Goal: Task Accomplishment & Management: Complete application form

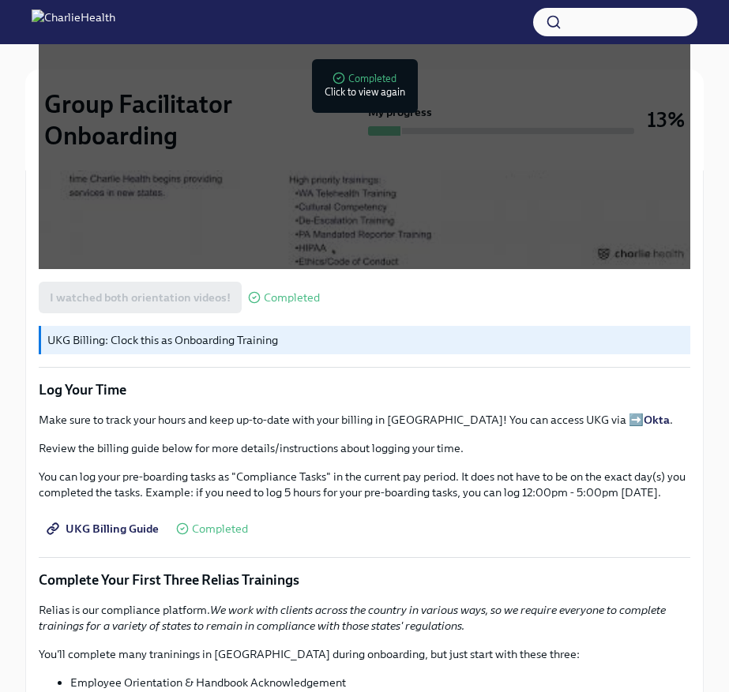
scroll to position [2154, 0]
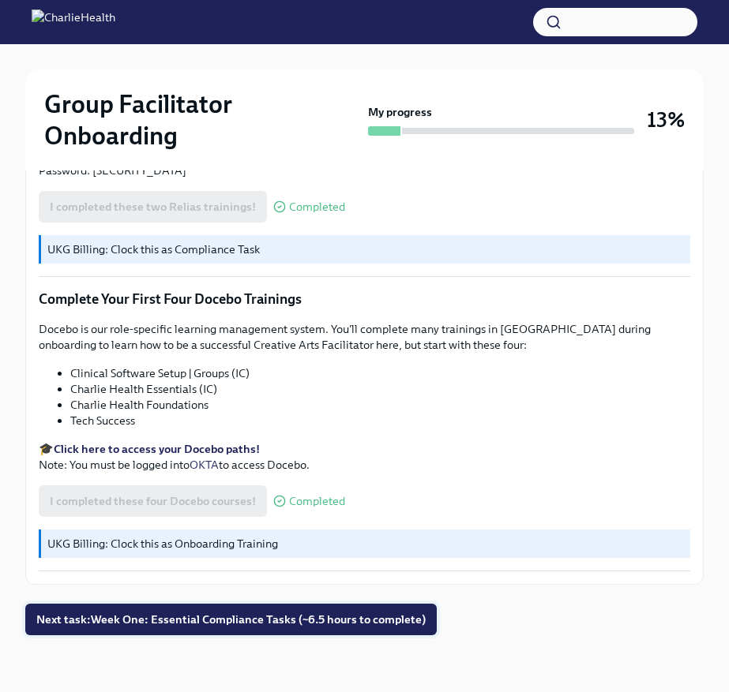
click at [325, 618] on span "Next task : Week One: Essential Compliance Tasks (~6.5 hours to complete)" at bounding box center [230, 620] width 389 height 16
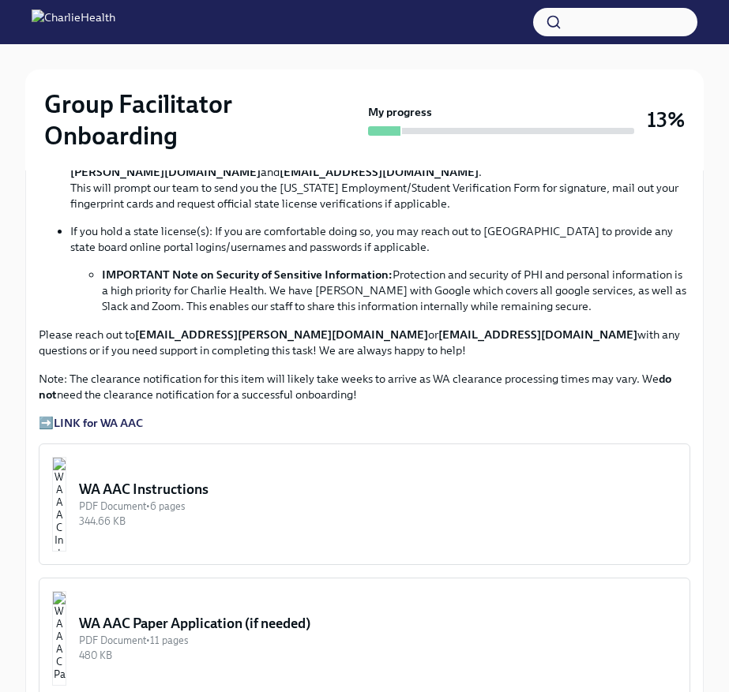
scroll to position [1119, 0]
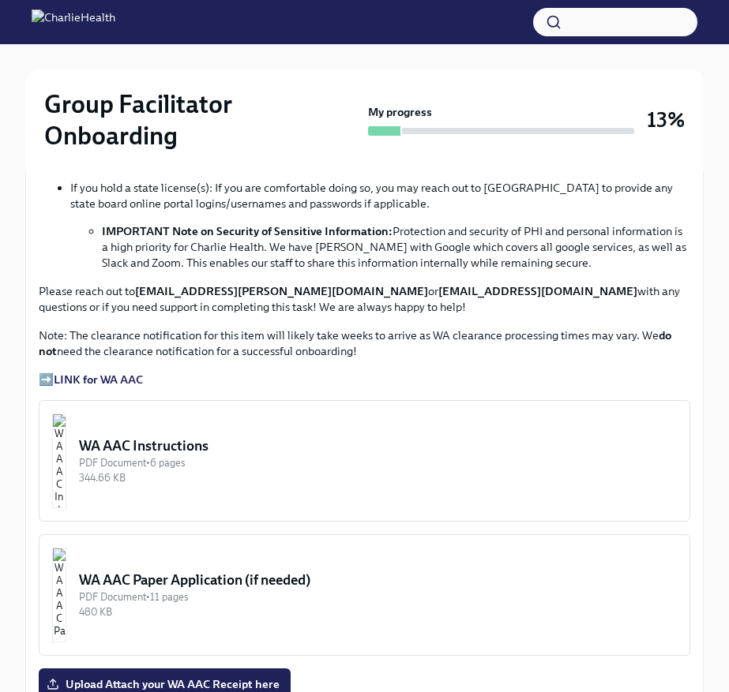
click at [133, 379] on strong "LINK for WA AAC" at bounding box center [98, 380] width 89 height 14
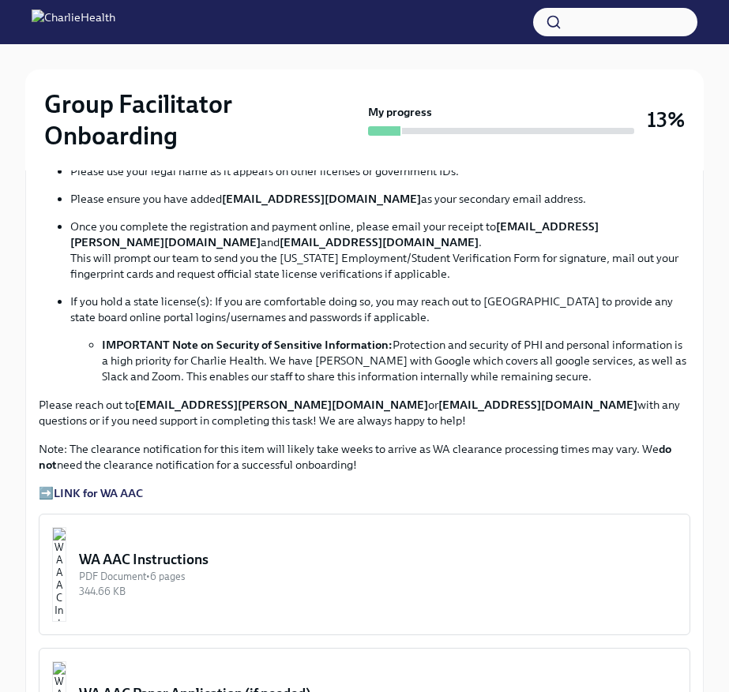
scroll to position [1305, 0]
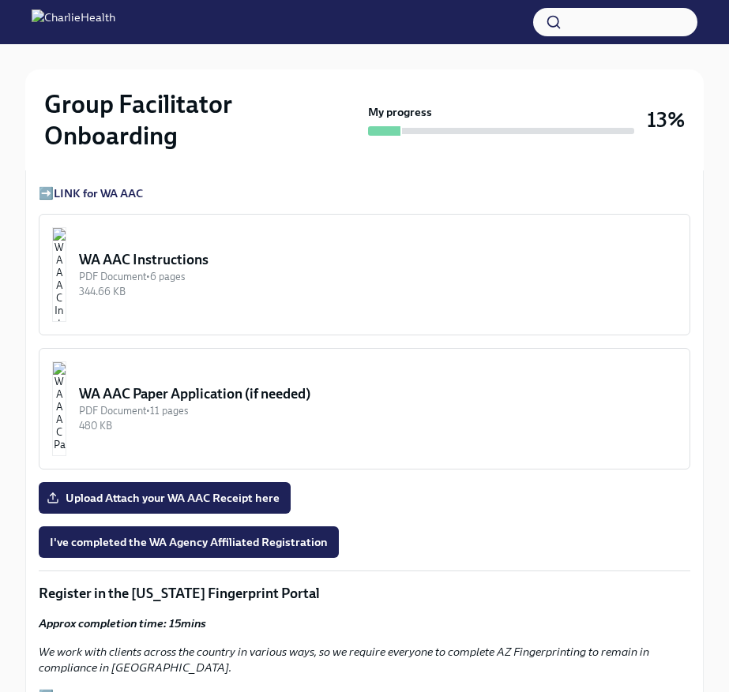
click at [242, 260] on div "WA AAC Instructions" at bounding box center [377, 259] width 597 height 19
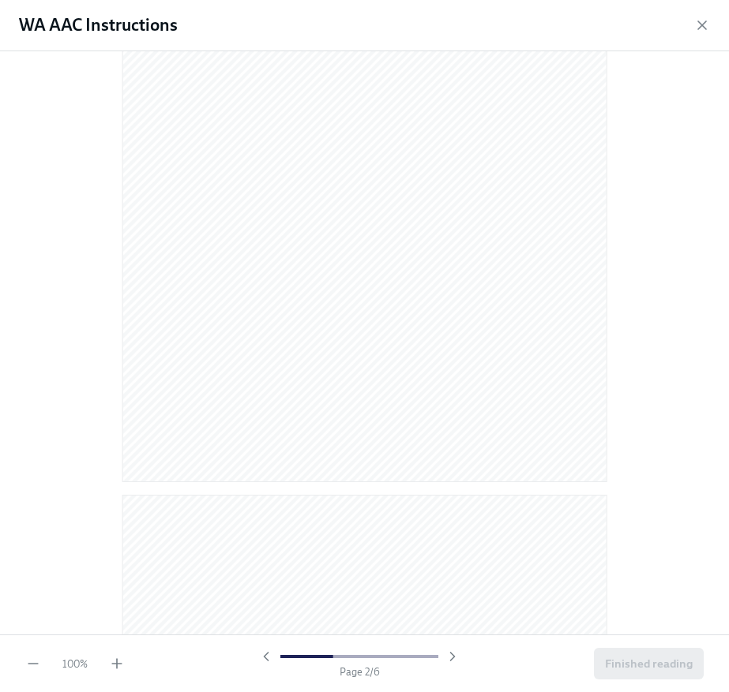
scroll to position [0, 0]
click at [694, 24] on icon "button" at bounding box center [702, 25] width 16 height 16
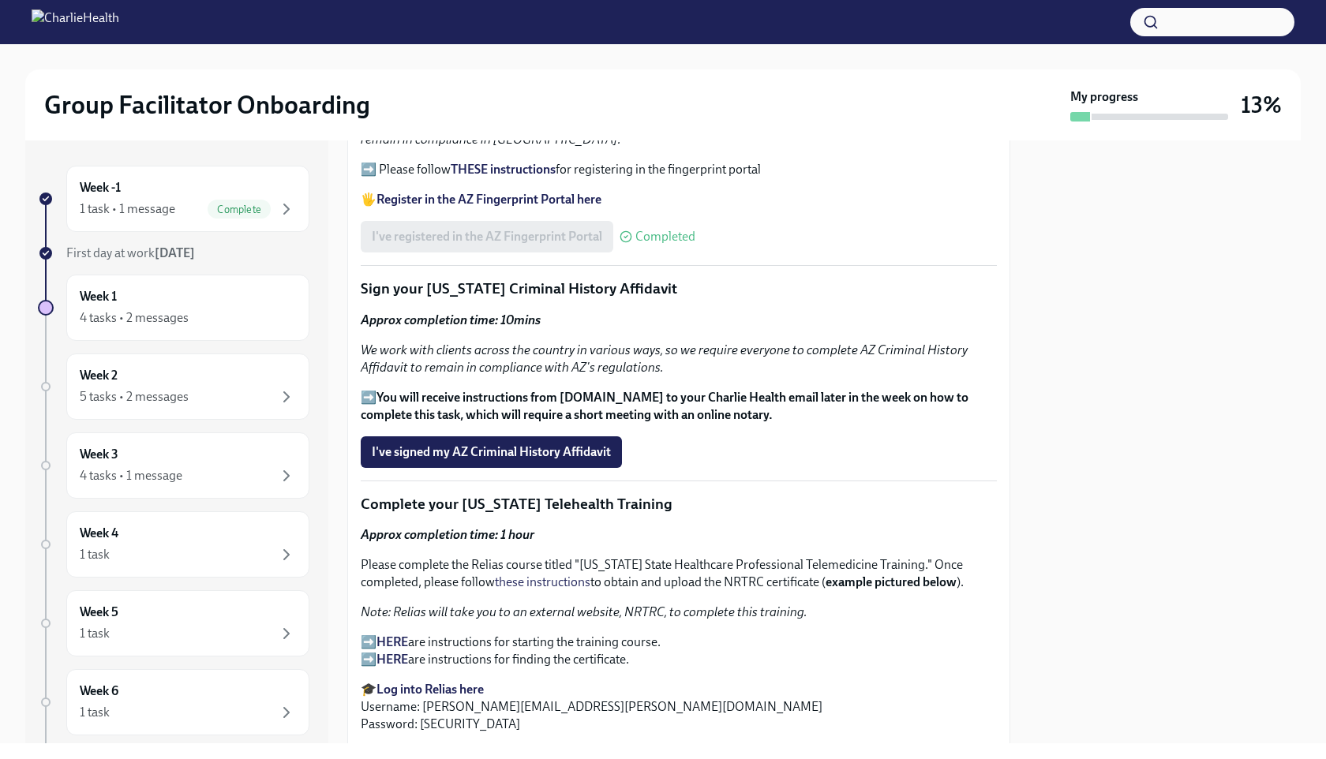
scroll to position [1804, 0]
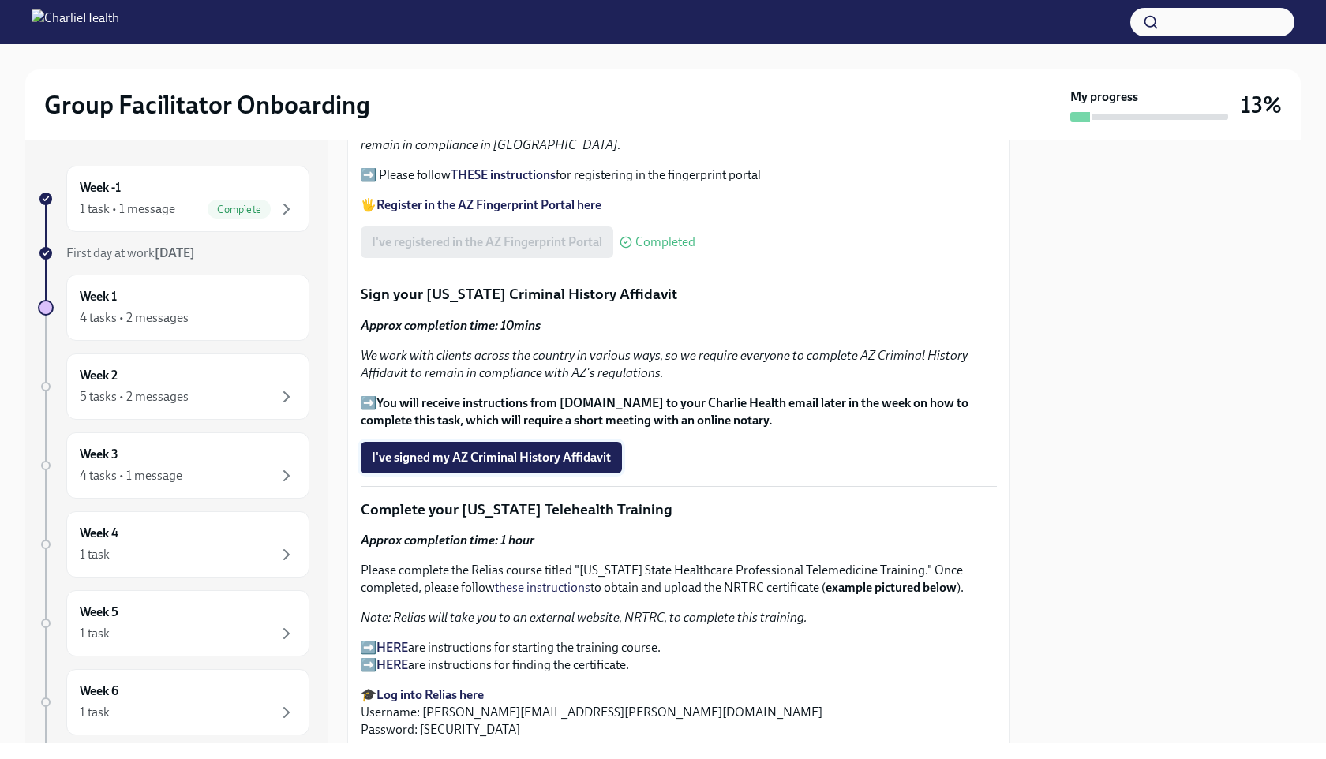
click at [598, 459] on span "I've signed my AZ Criminal History Affidavit" at bounding box center [491, 458] width 239 height 16
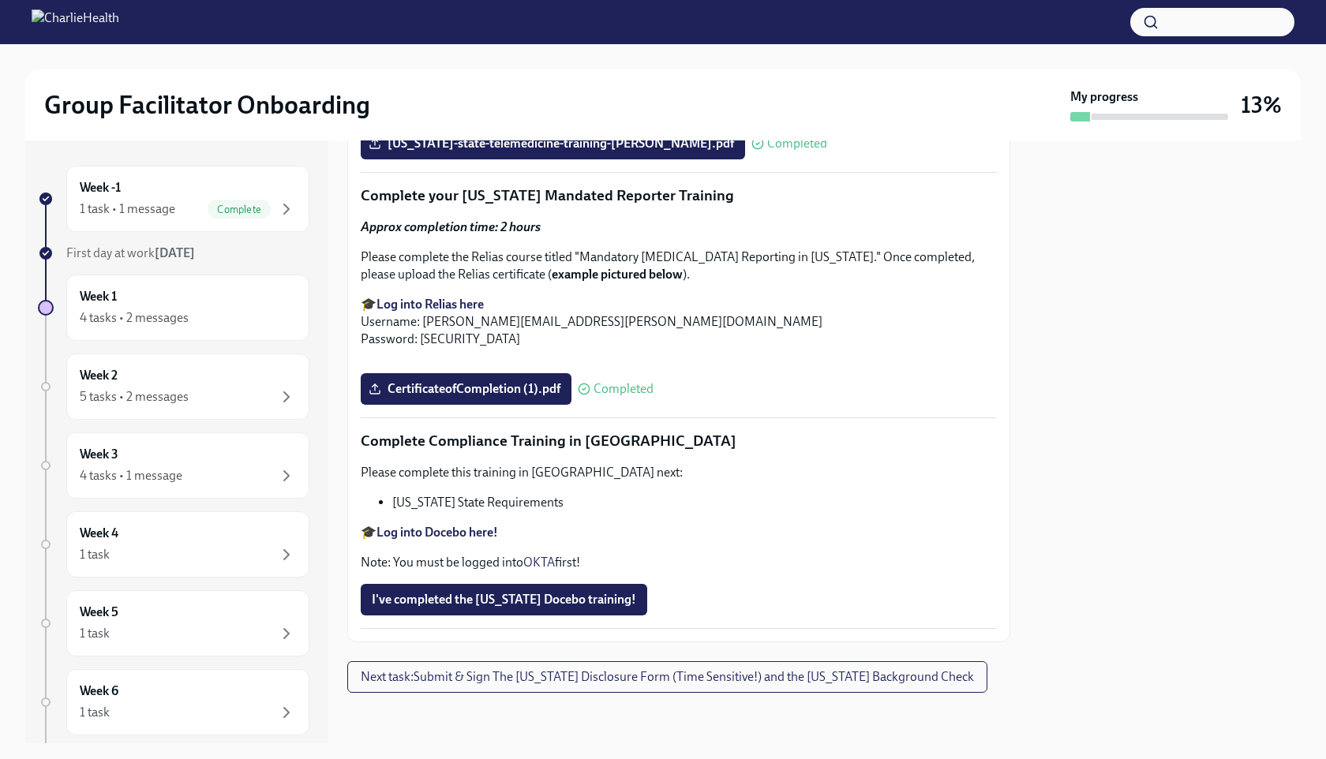
scroll to position [3400, 0]
click at [458, 536] on strong "Log into Docebo here!" at bounding box center [437, 532] width 122 height 15
click at [568, 597] on span "I've completed the [US_STATE] Docebo training!" at bounding box center [504, 600] width 264 height 16
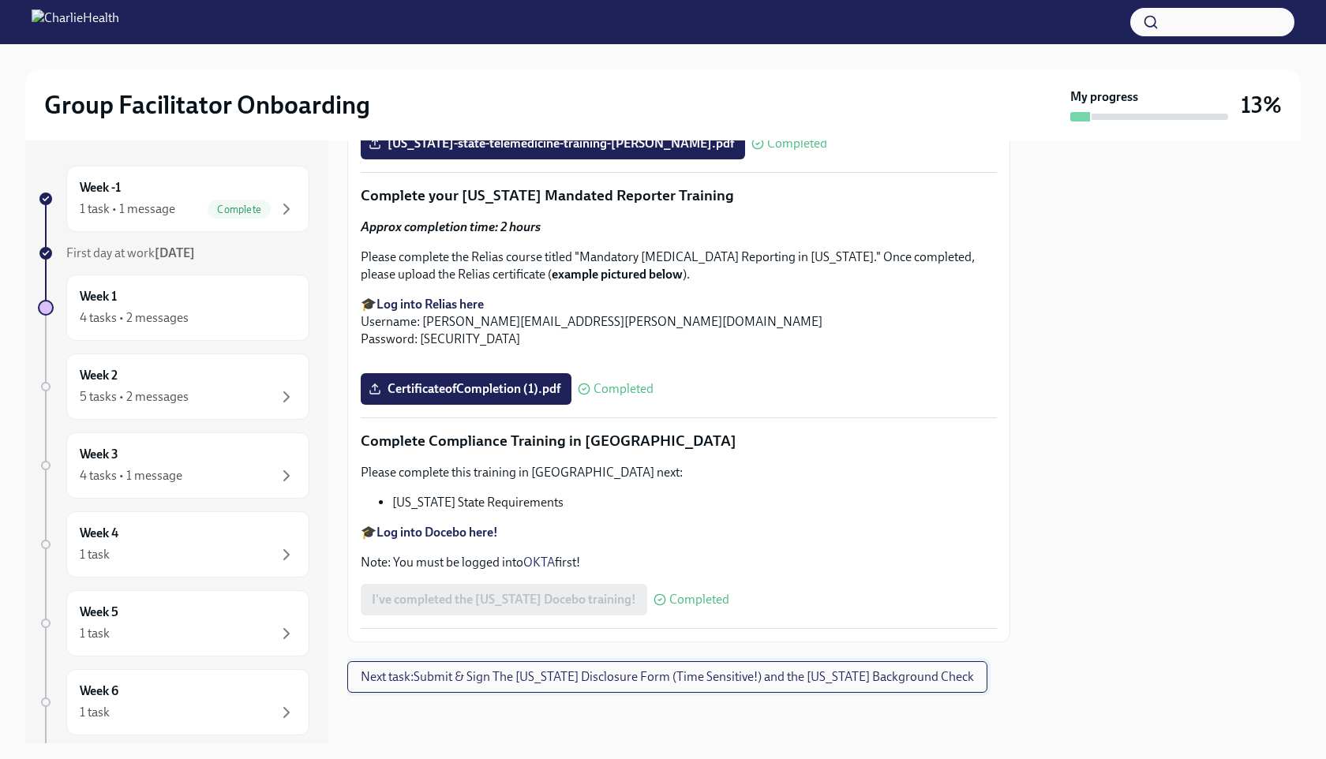
click at [728, 680] on span "Next task : Submit & Sign The [US_STATE] Disclosure Form (Time Sensitive!) and …" at bounding box center [667, 677] width 613 height 16
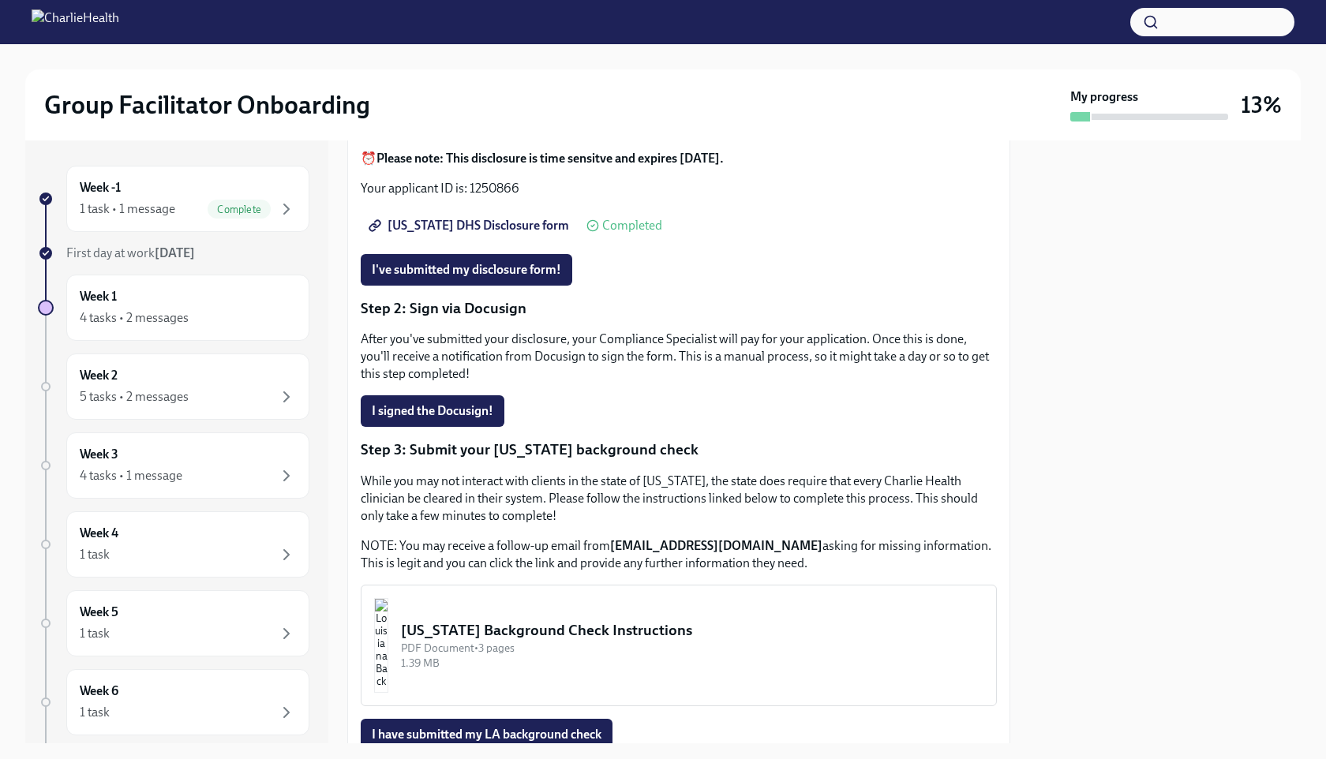
scroll to position [193, 0]
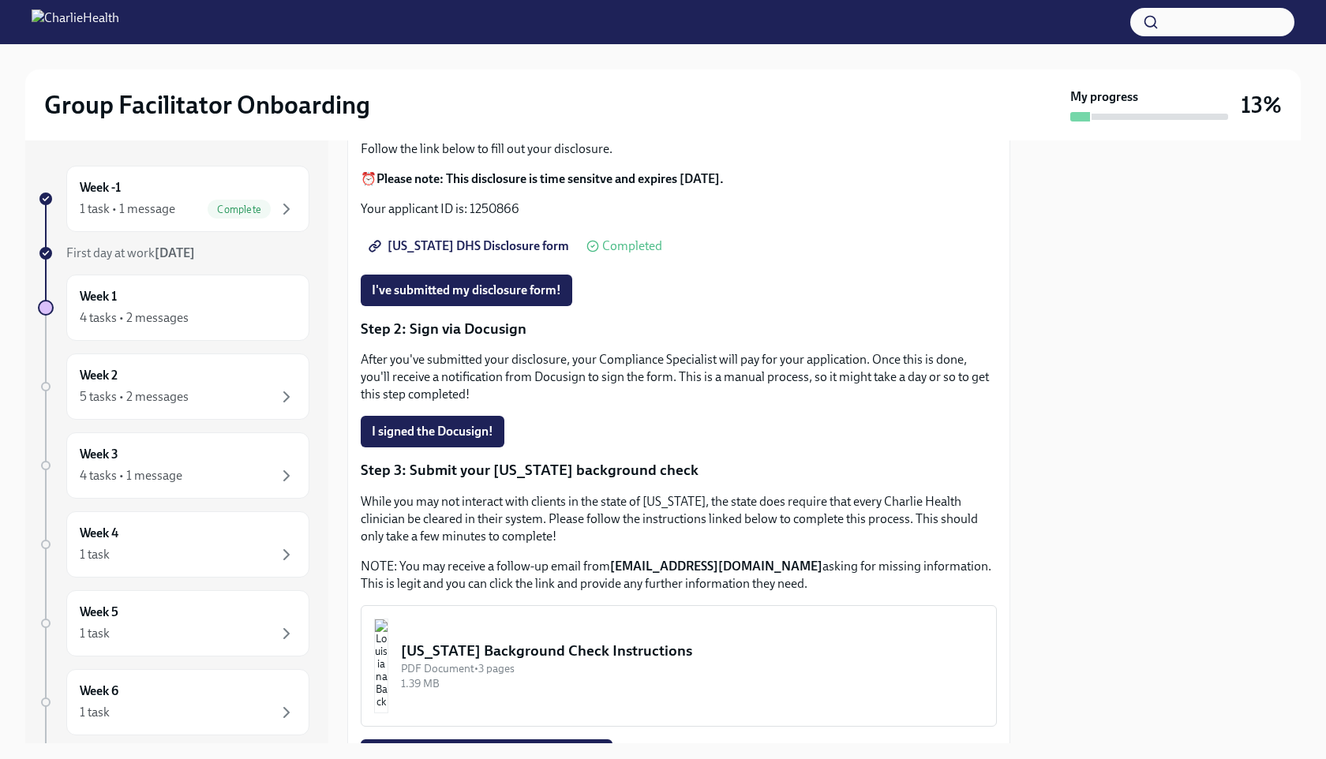
click at [491, 243] on span "[US_STATE] DHS Disclosure form" at bounding box center [470, 246] width 197 height 16
click at [543, 298] on button "I've submitted my disclosure form!" at bounding box center [467, 291] width 212 height 32
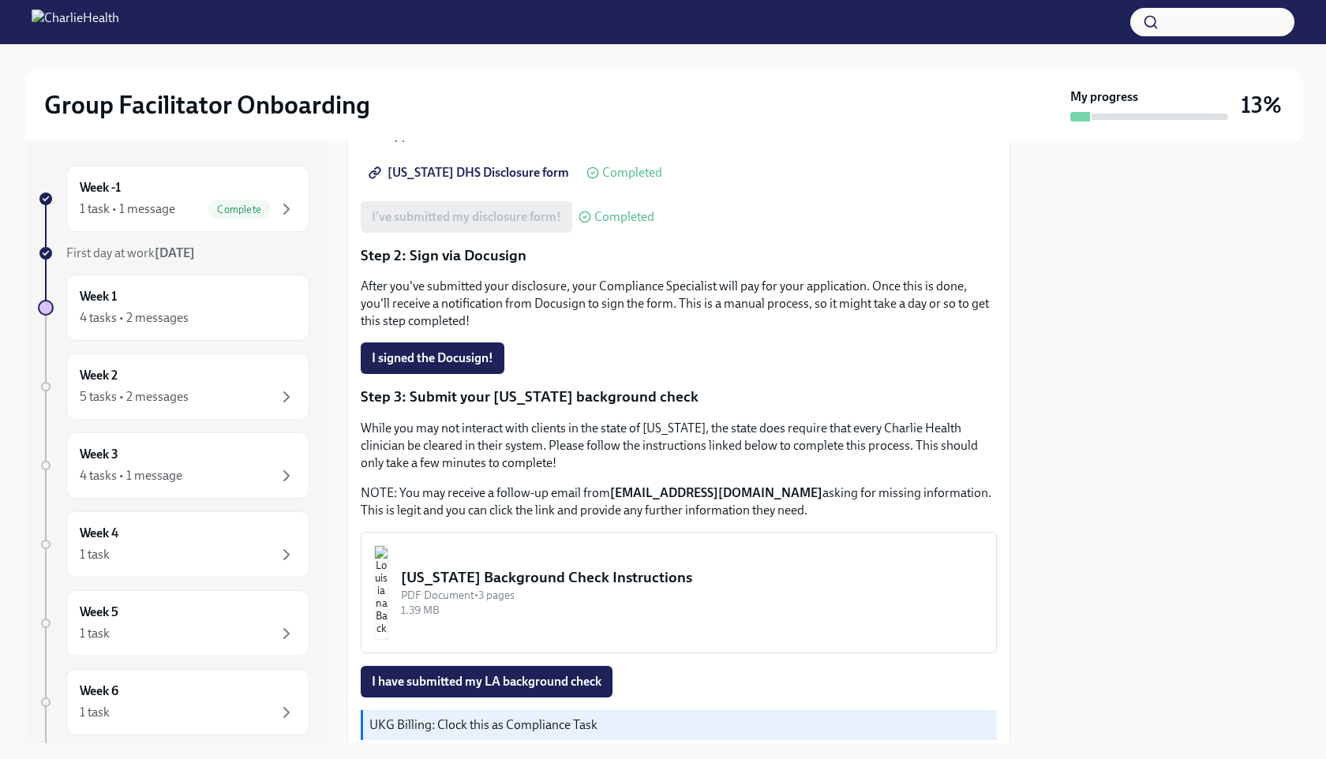
scroll to position [341, 0]
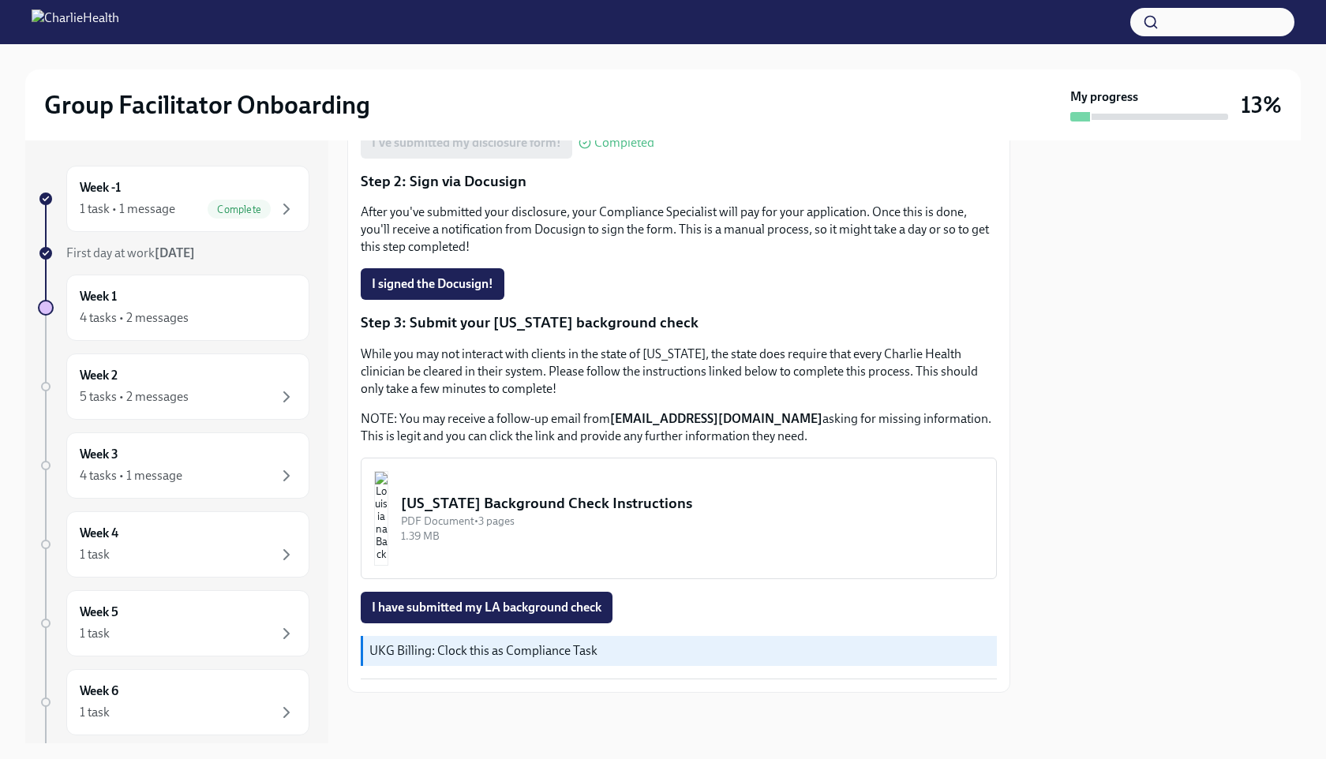
click at [511, 512] on div "[US_STATE] Background Check Instructions" at bounding box center [692, 503] width 582 height 21
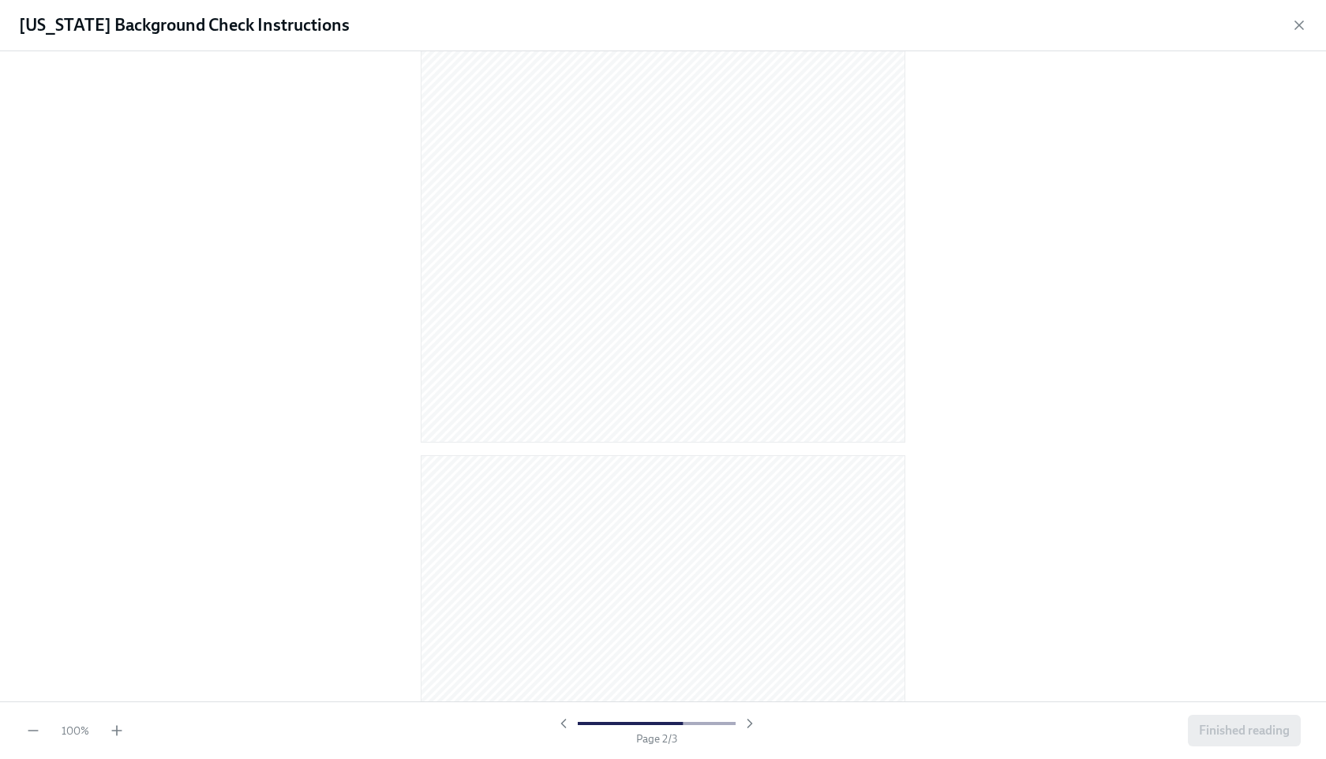
scroll to position [1280, 0]
click at [728, 24] on icon "button" at bounding box center [1299, 25] width 16 height 16
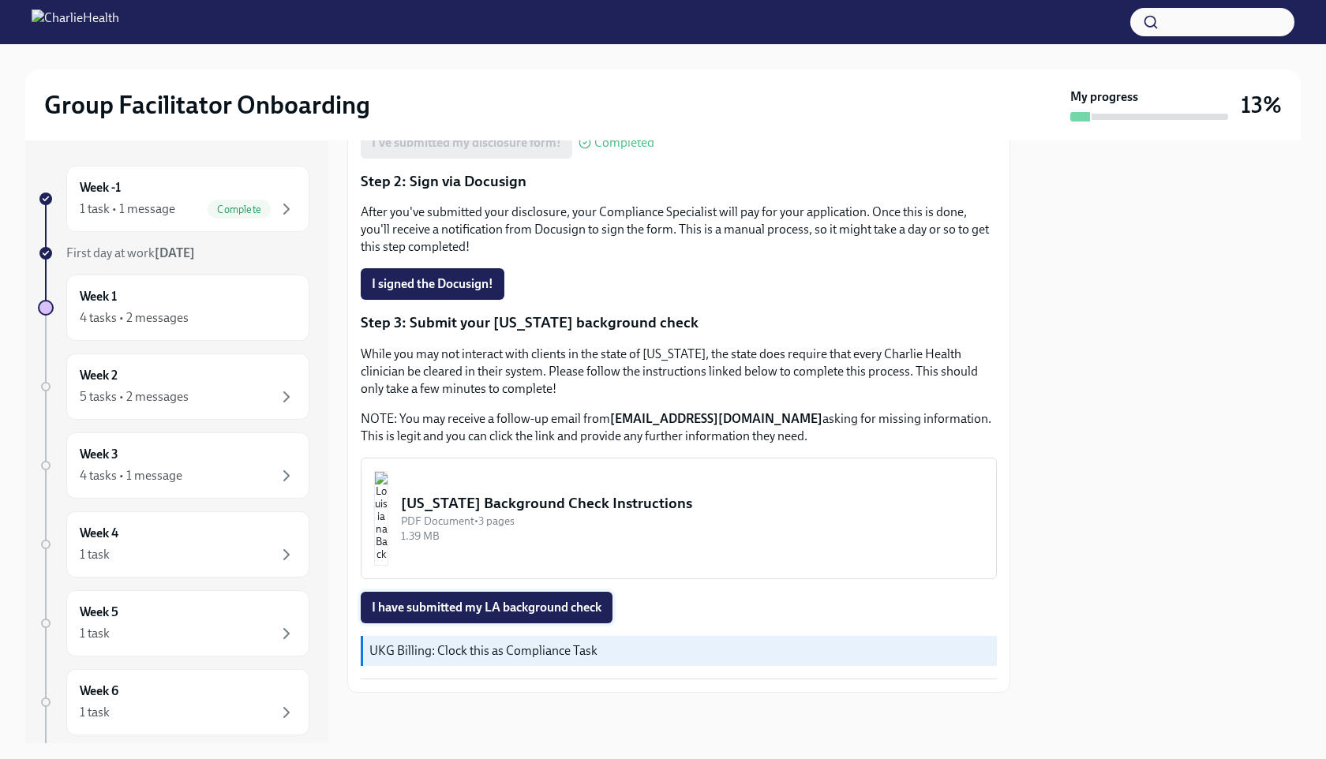
click at [543, 611] on span "I have submitted my LA background check" at bounding box center [487, 608] width 230 height 16
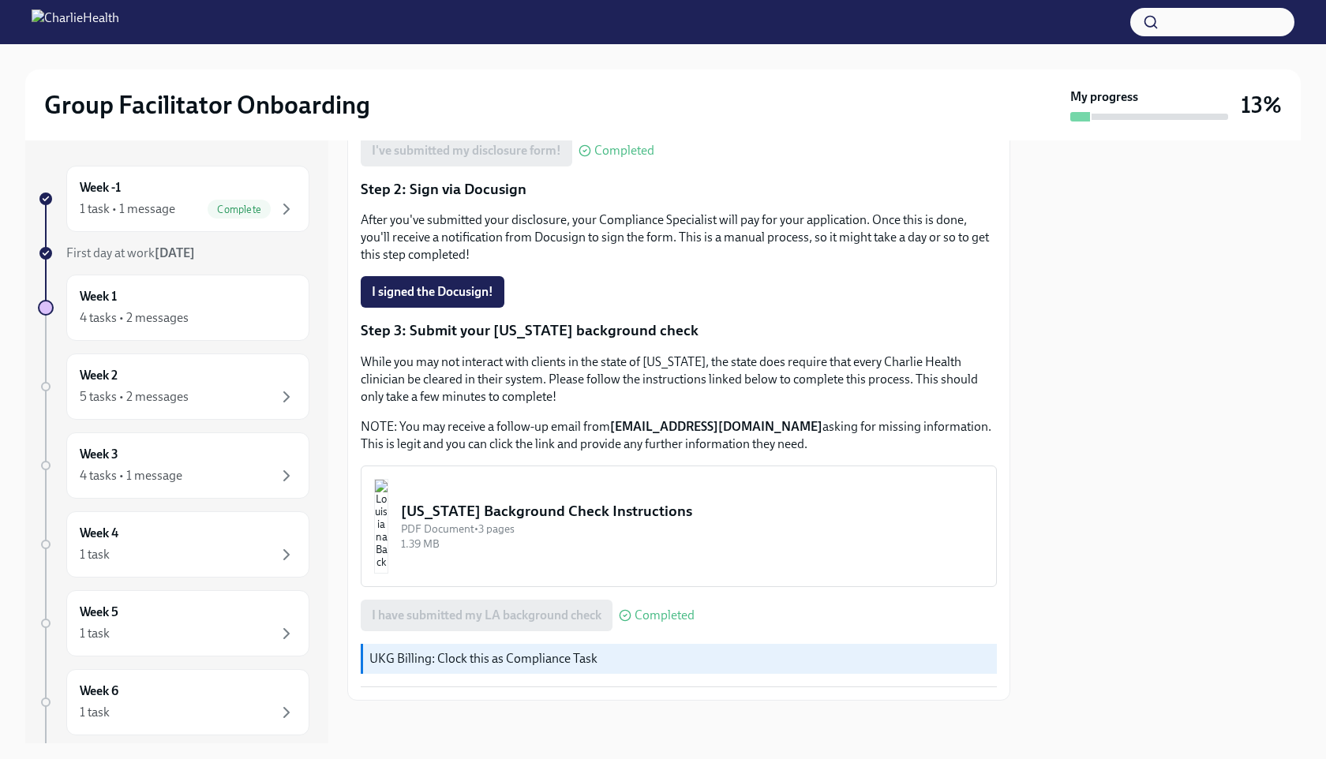
scroll to position [341, 0]
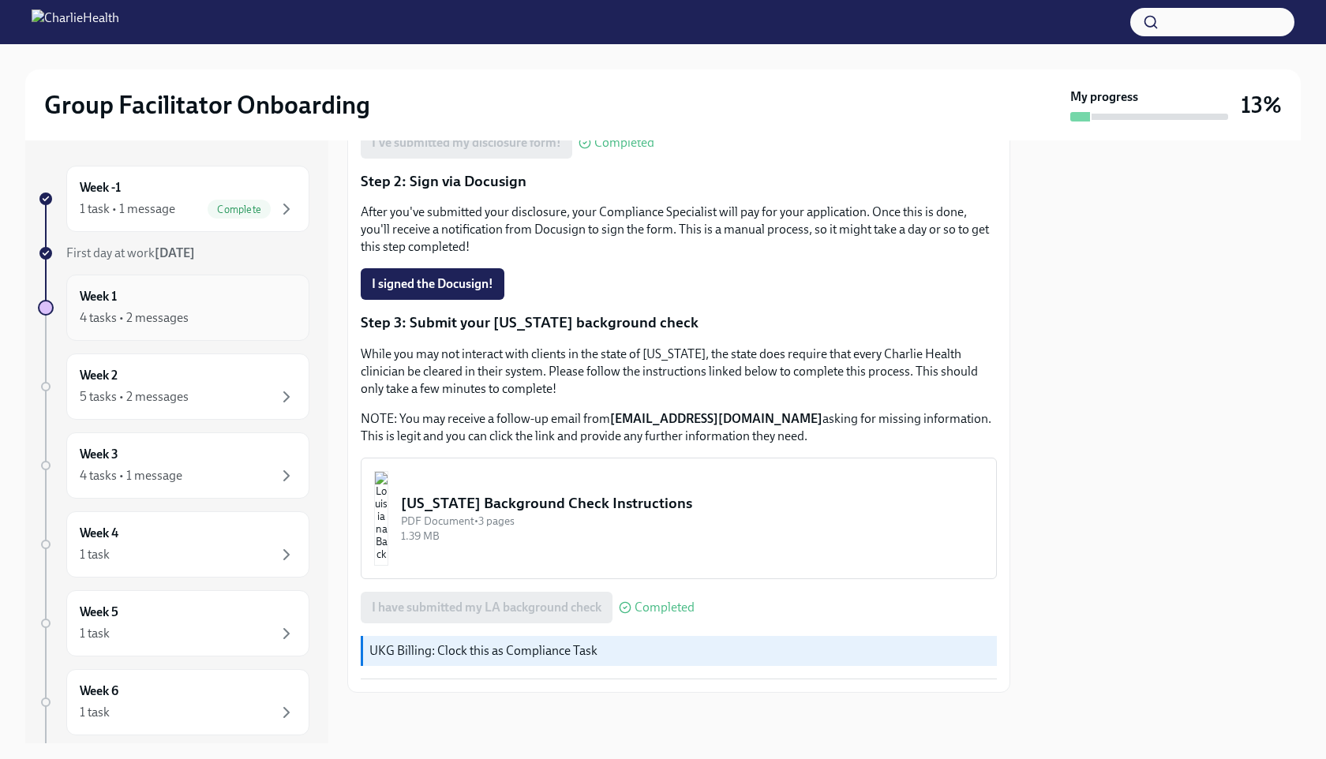
click at [244, 313] on div "4 tasks • 2 messages" at bounding box center [188, 318] width 216 height 19
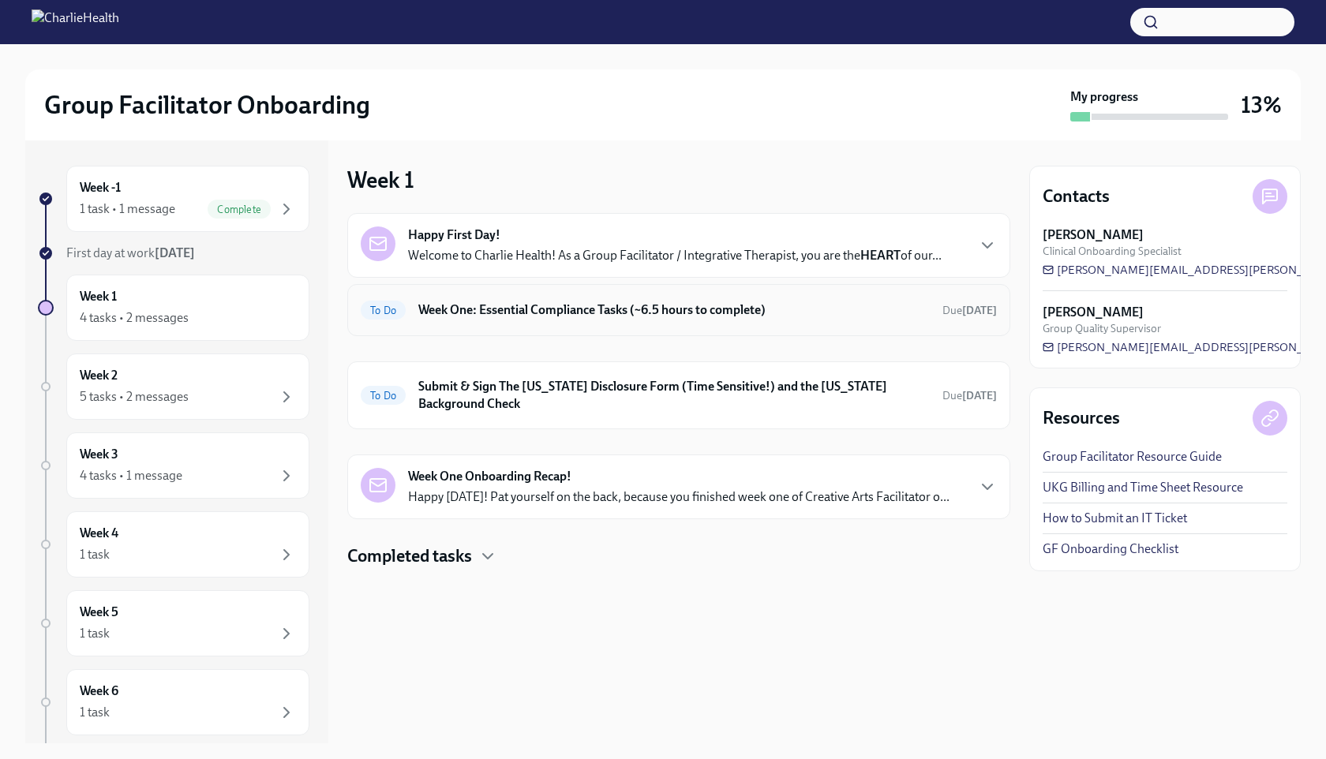
click at [614, 309] on h6 "Week One: Essential Compliance Tasks (~6.5 hours to complete)" at bounding box center [673, 310] width 511 height 17
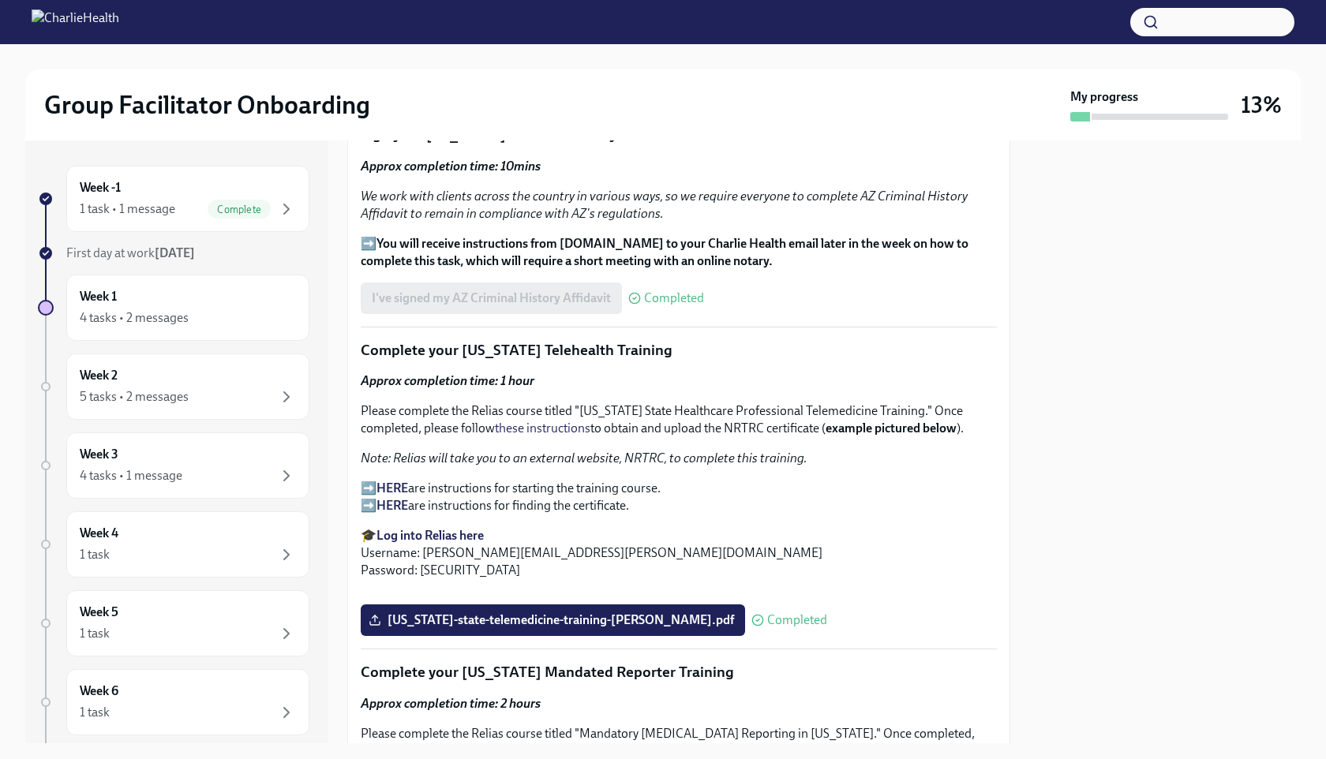
scroll to position [2000, 0]
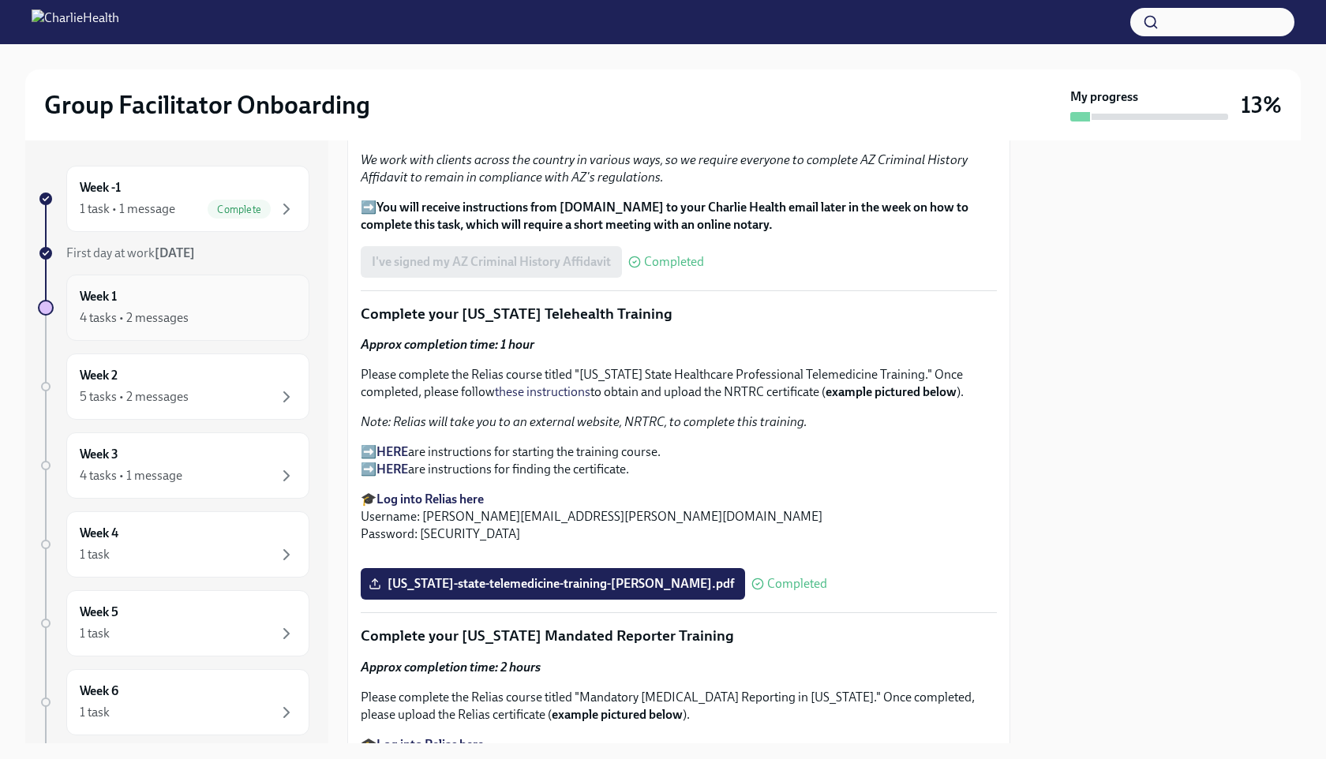
click at [264, 320] on div "4 tasks • 2 messages" at bounding box center [188, 318] width 216 height 19
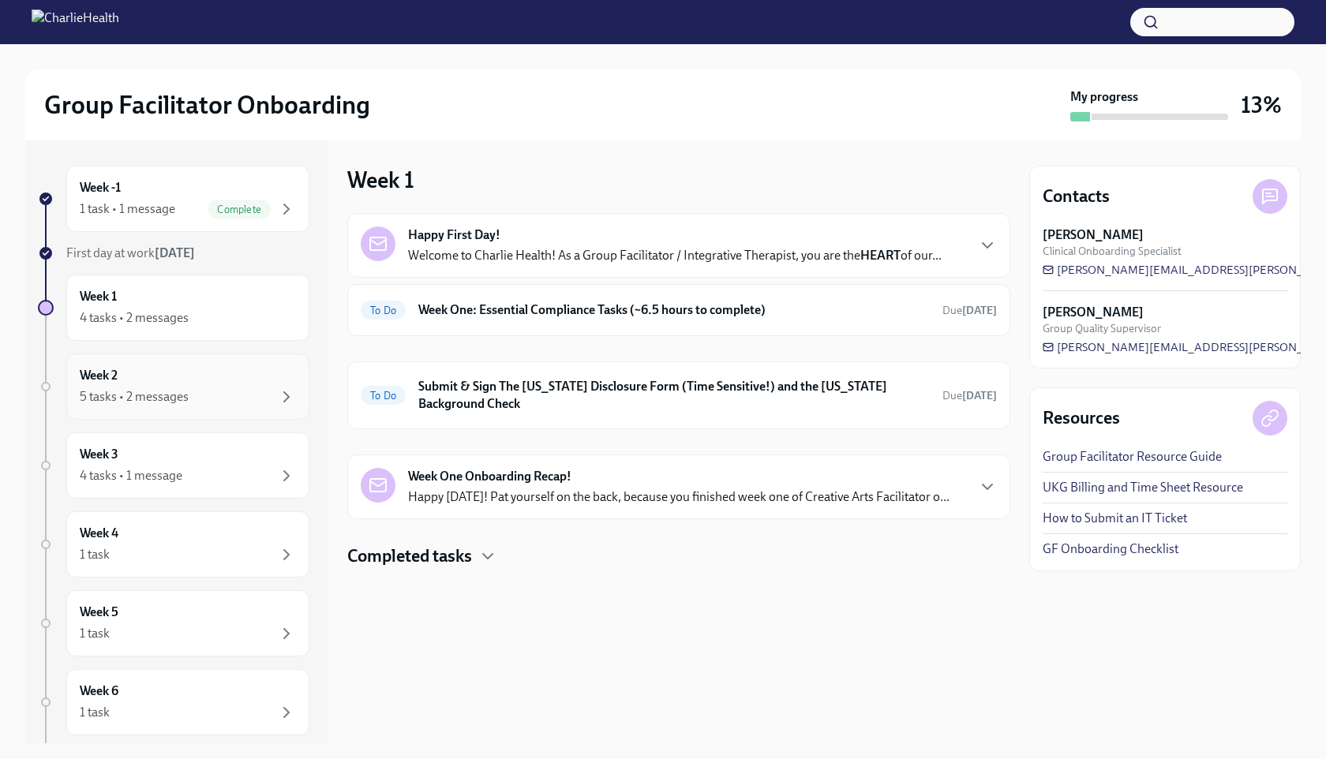
click at [203, 388] on div "5 tasks • 2 messages" at bounding box center [188, 397] width 216 height 19
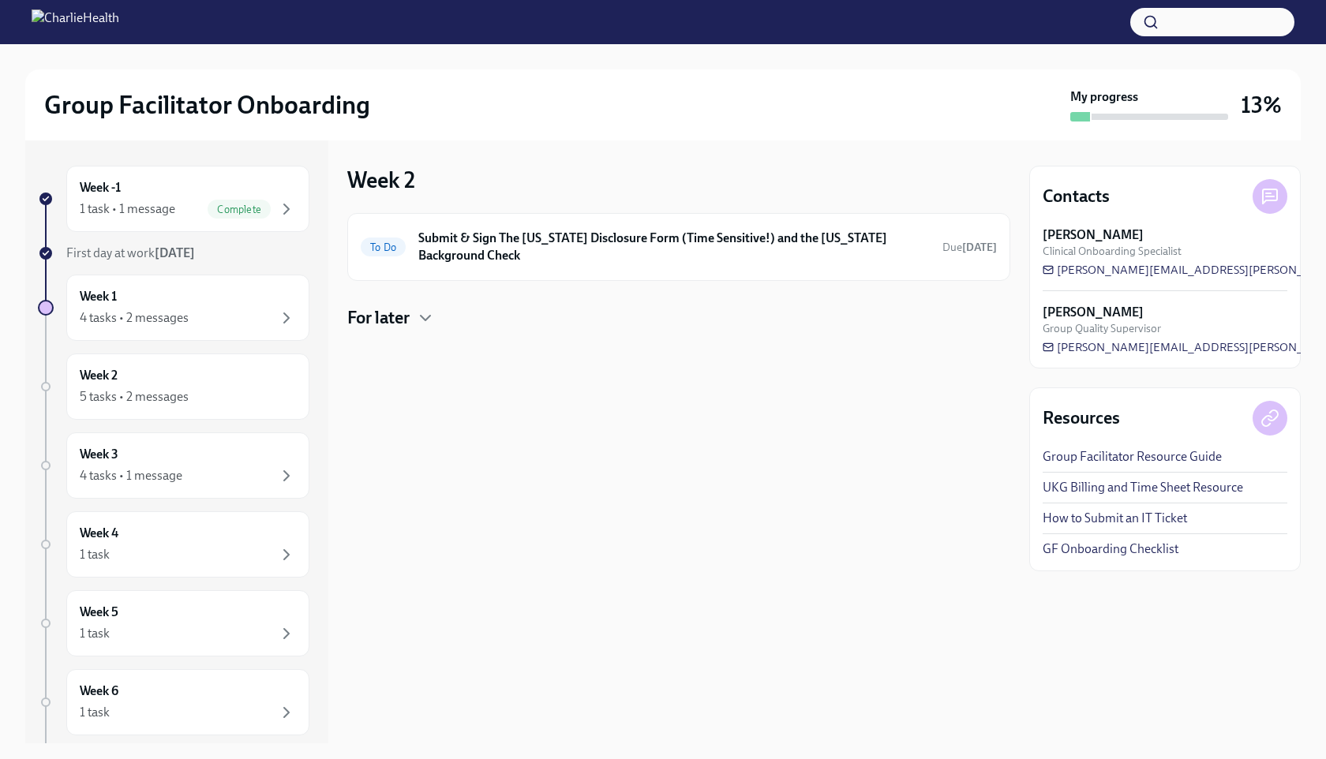
click at [403, 327] on h4 "For later" at bounding box center [378, 318] width 62 height 24
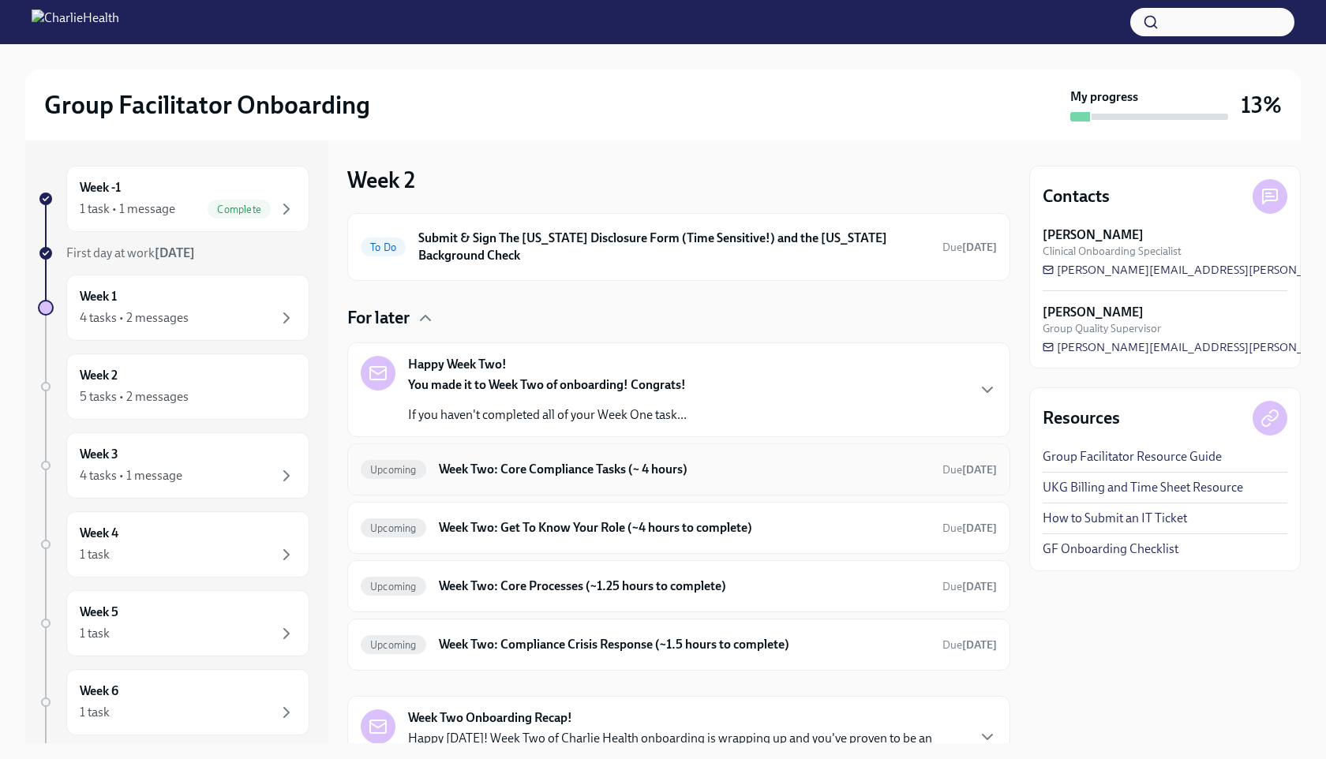
click at [534, 474] on h6 "Week Two: Core Compliance Tasks (~ 4 hours)" at bounding box center [684, 469] width 491 height 17
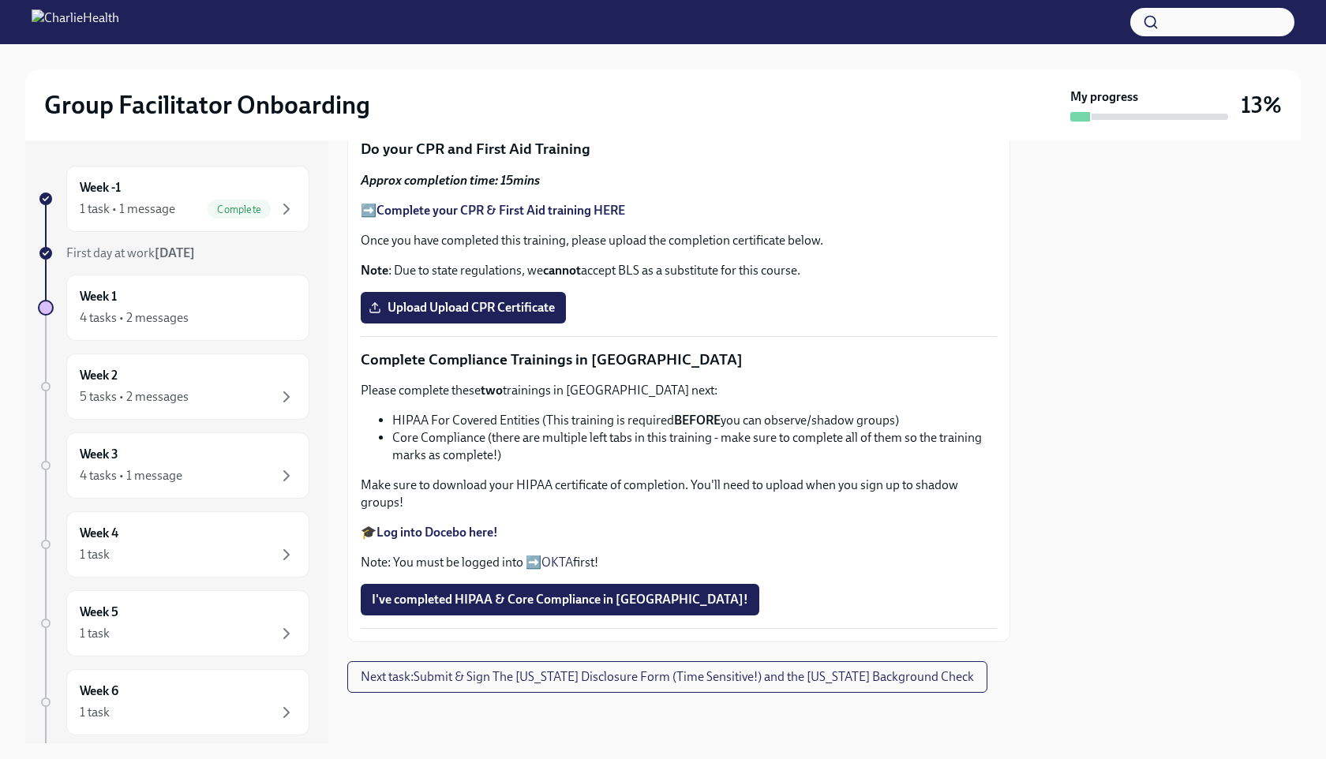
scroll to position [817, 0]
click at [583, 218] on strong "Complete your CPR & First Aid training HERE" at bounding box center [500, 210] width 249 height 15
click at [537, 316] on span "Upload Upload CPR Certificate" at bounding box center [463, 308] width 183 height 16
click at [0, 0] on input "Upload Upload CPR Certificate" at bounding box center [0, 0] width 0 height 0
click at [478, 316] on span "Upload Upload CPR Certificate" at bounding box center [463, 308] width 183 height 16
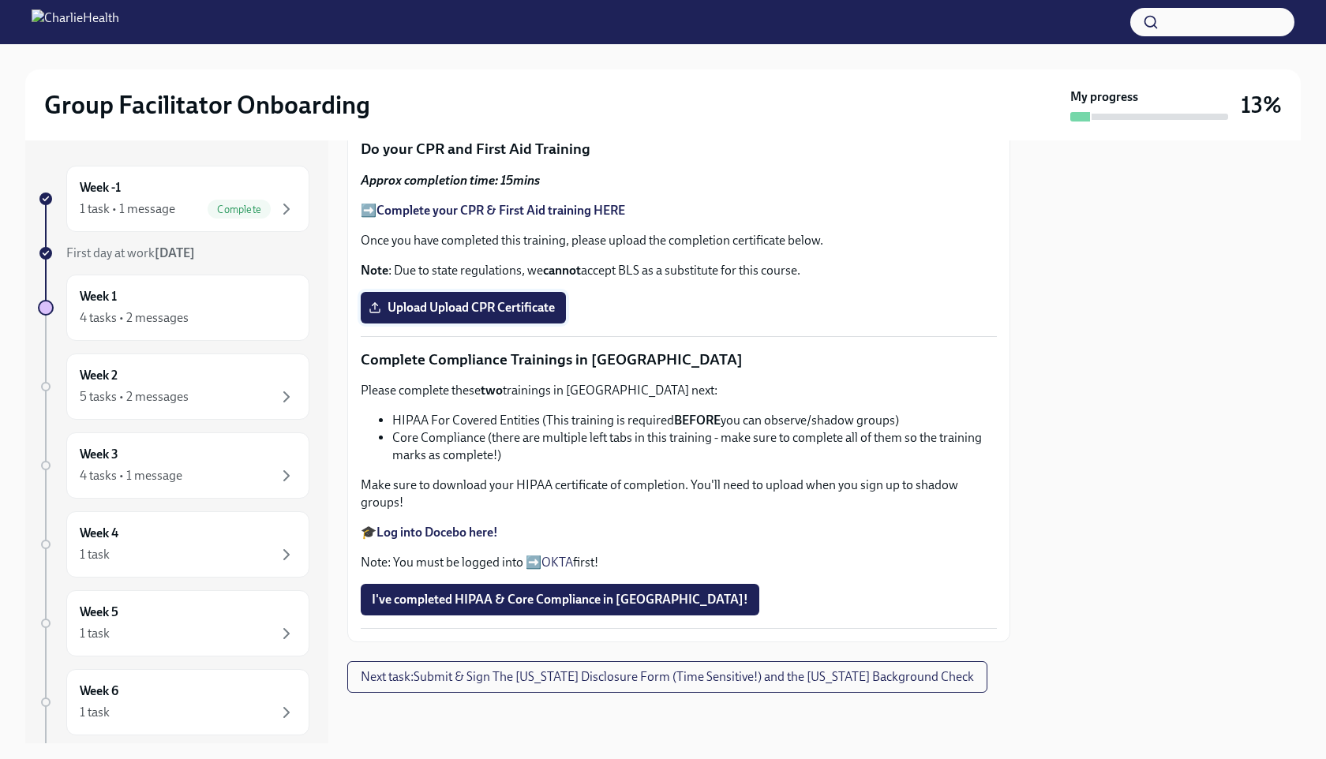
click at [0, 0] on input "Upload Upload CPR Certificate" at bounding box center [0, 0] width 0 height 0
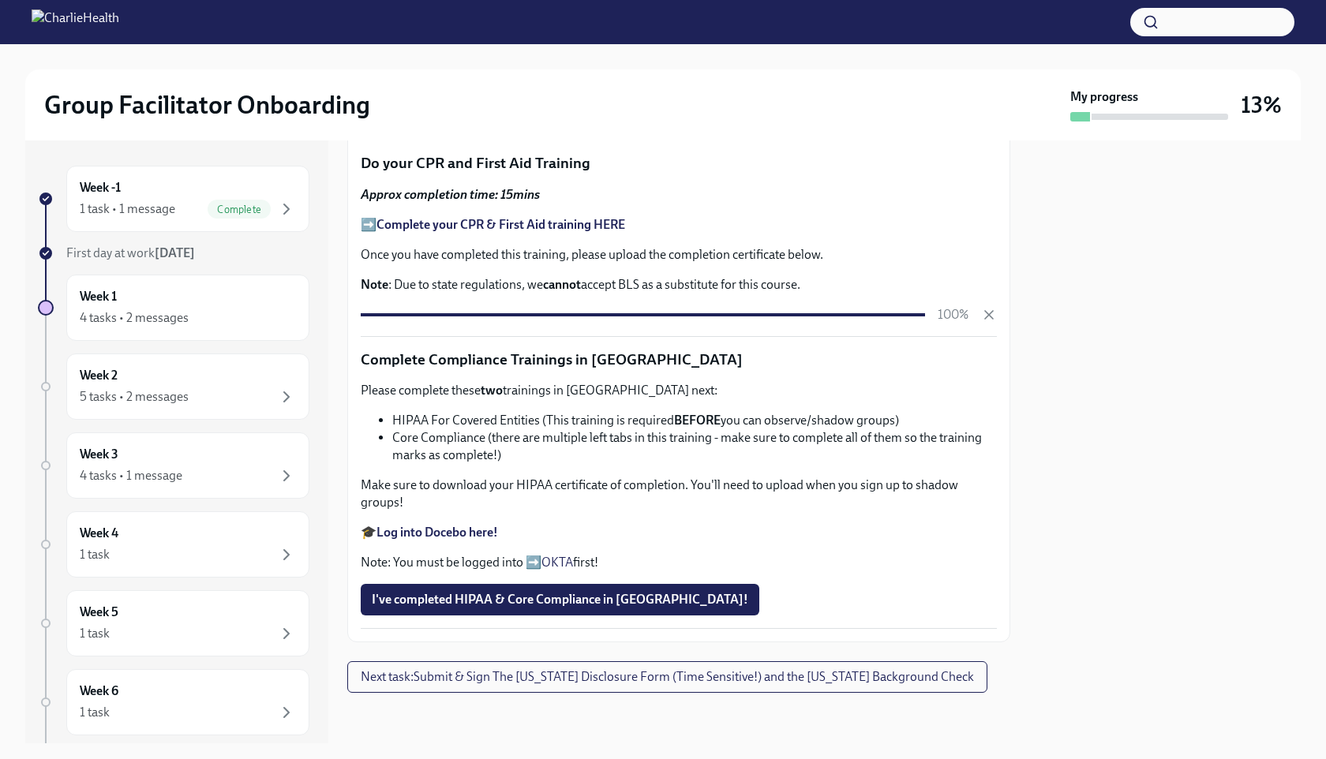
scroll to position [894, 0]
click at [437, 533] on strong "Log into Docebo here!" at bounding box center [437, 532] width 122 height 15
